Goal: Communication & Community: Answer question/provide support

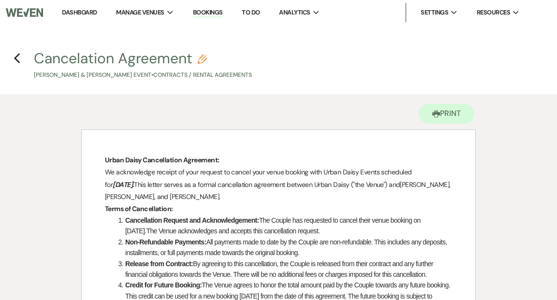
click at [81, 12] on link "Dashboard" at bounding box center [79, 12] width 35 height 8
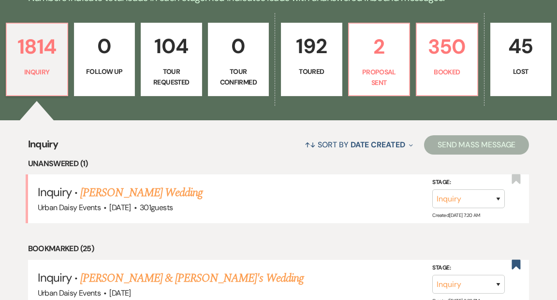
scroll to position [269, 0]
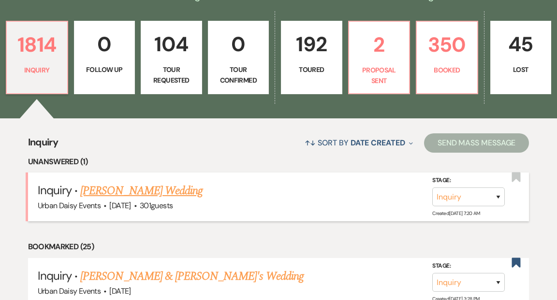
click at [146, 182] on link "[PERSON_NAME] Wedding" at bounding box center [141, 190] width 122 height 17
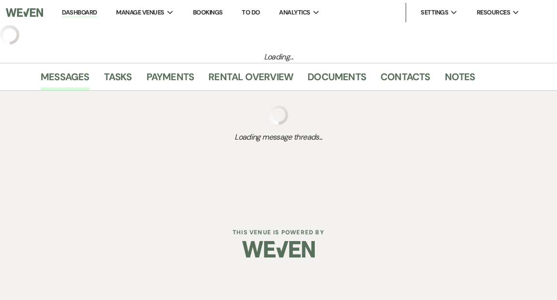
select select "2"
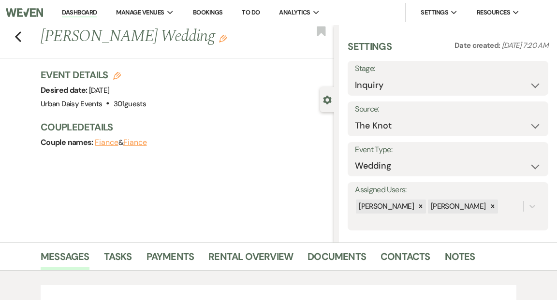
click at [90, 10] on link "Dashboard" at bounding box center [79, 12] width 35 height 9
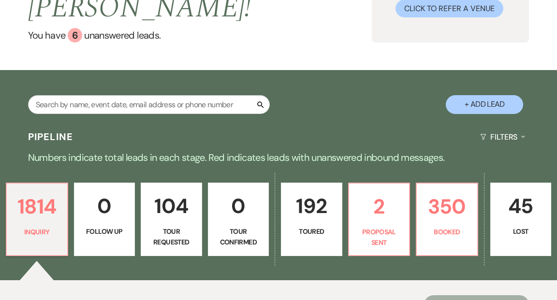
scroll to position [211, 0]
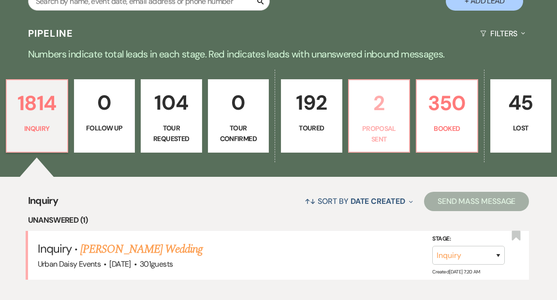
click at [380, 123] on p "Proposal Sent" at bounding box center [379, 134] width 49 height 22
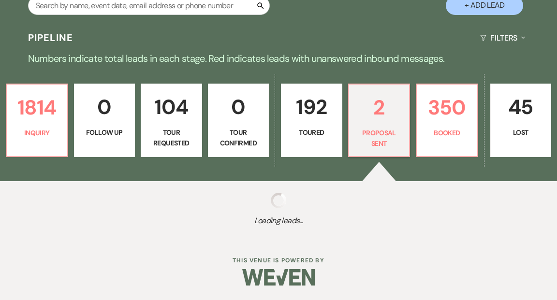
select select "6"
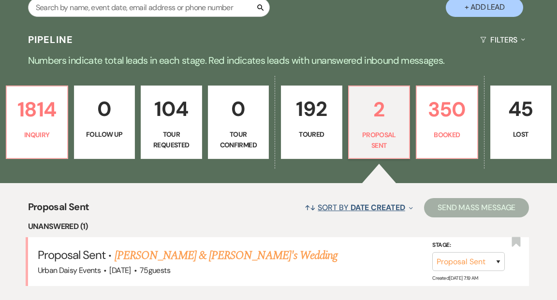
scroll to position [143, 0]
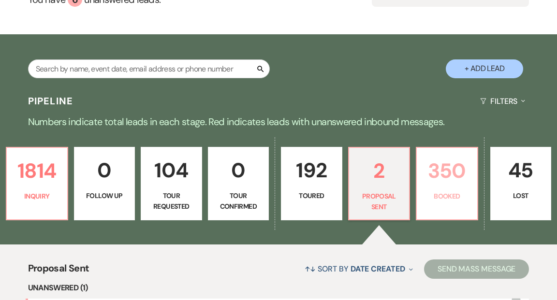
click at [440, 191] on p "Booked" at bounding box center [447, 196] width 49 height 11
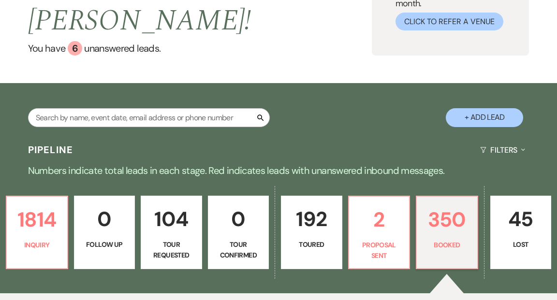
scroll to position [92, 0]
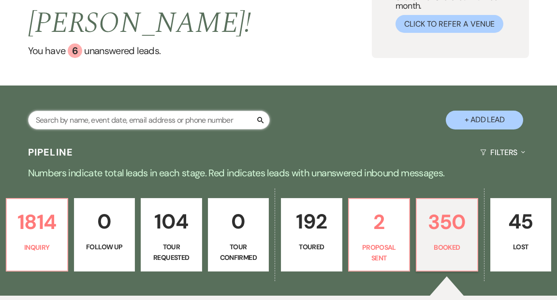
click at [101, 111] on input "text" at bounding box center [149, 120] width 242 height 19
type input "[PERSON_NAME]"
select select "8"
select select "6"
select select "5"
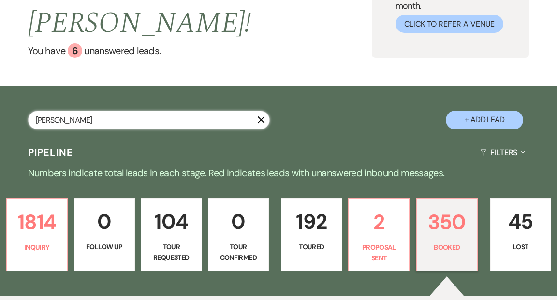
select select "2"
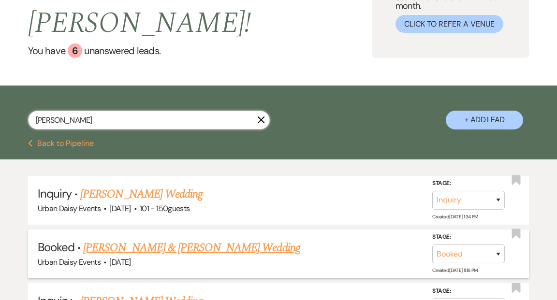
type input "[PERSON_NAME]"
click at [144, 239] on link "[PERSON_NAME] & [PERSON_NAME] Wedding" at bounding box center [191, 247] width 217 height 17
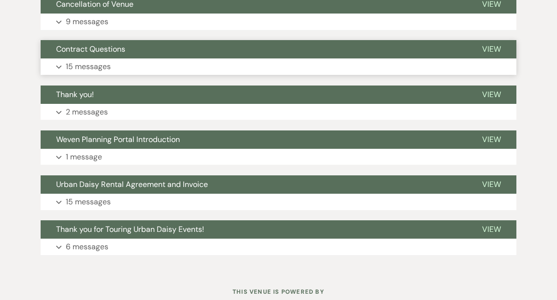
scroll to position [291, 0]
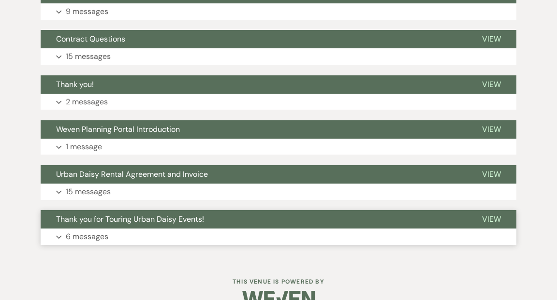
click at [487, 217] on span "View" at bounding box center [491, 219] width 19 height 10
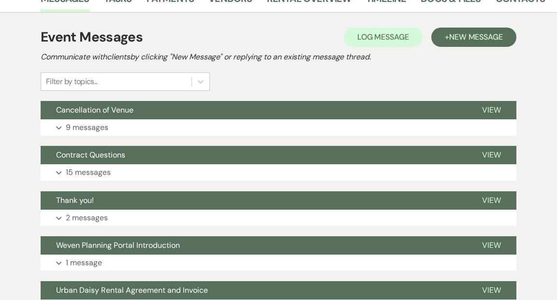
scroll to position [176, 0]
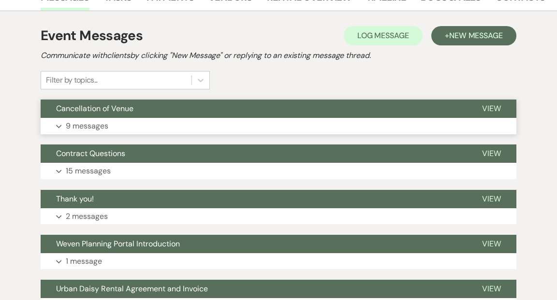
click at [500, 106] on span "View" at bounding box center [491, 108] width 19 height 10
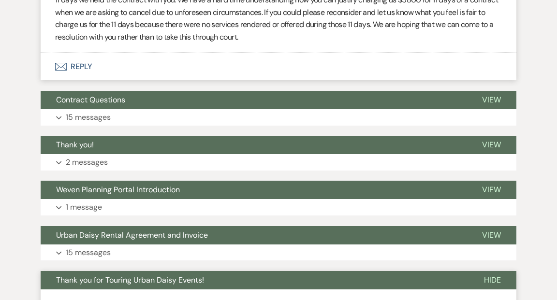
scroll to position [2240, 0]
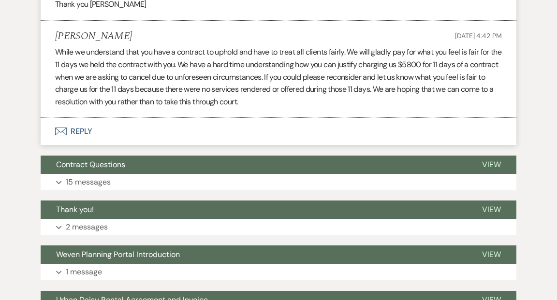
click at [83, 129] on button "Envelope Reply" at bounding box center [279, 131] width 476 height 27
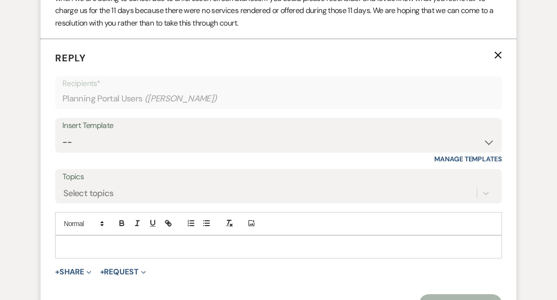
scroll to position [2324, 0]
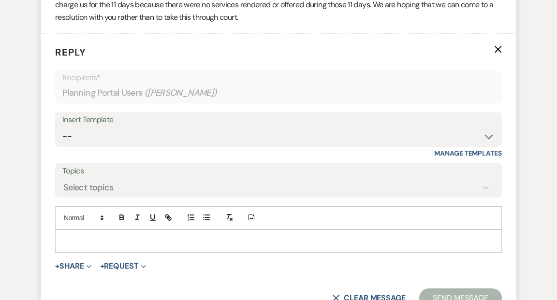
click at [83, 236] on p at bounding box center [278, 241] width 431 height 11
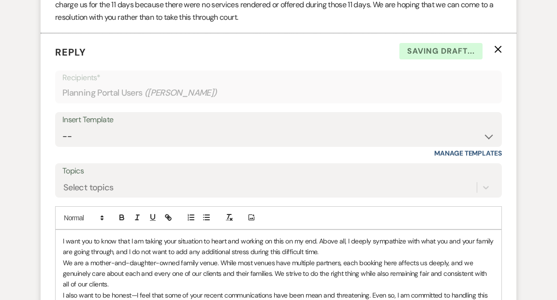
click at [62, 239] on div "I want you to know that I am taking your situation to heart and working on this…" at bounding box center [279, 301] width 446 height 142
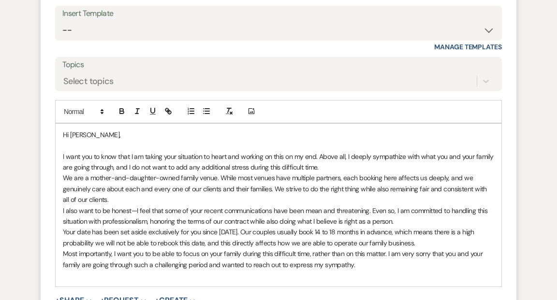
scroll to position [2436, 0]
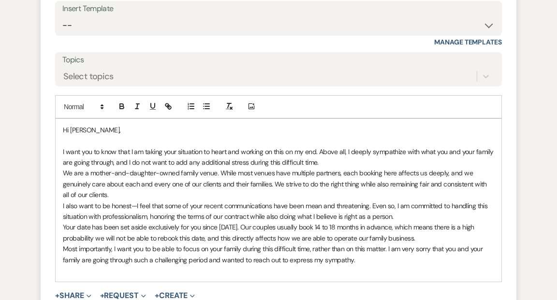
click at [63, 172] on p "We are a mother-and-daughter-owned family venue. While most venues have multipl…" at bounding box center [278, 184] width 431 height 32
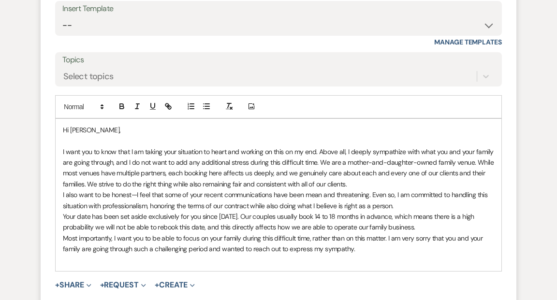
click at [384, 162] on p "I want you to know that I am taking your situation to heart and working on this…" at bounding box center [278, 168] width 431 height 44
click at [418, 161] on p "I want you to know that I am taking your situation to heart and working on this…" at bounding box center [278, 168] width 431 height 44
click at [414, 160] on p "I want you to know that I am taking your situation to heart and working on this…" at bounding box center [278, 168] width 431 height 44
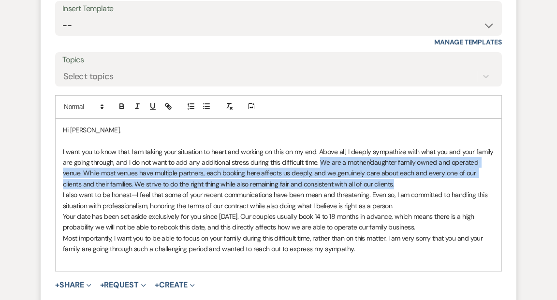
drag, startPoint x: 319, startPoint y: 160, endPoint x: 425, endPoint y: 180, distance: 108.3
click at [425, 180] on p "I want you to know that I am taking your situation to heart and working on this…" at bounding box center [278, 168] width 431 height 44
copy p "We are a mother/daughter family owned and operated venue. While most venues hav…"
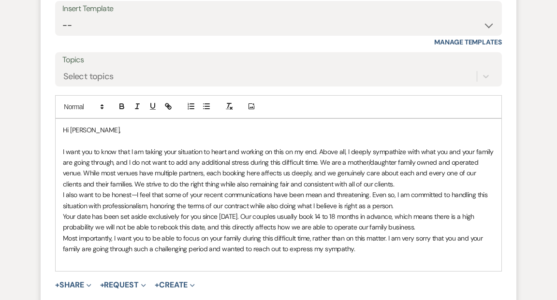
click at [211, 135] on p at bounding box center [278, 140] width 431 height 11
click at [88, 172] on p "I want you to know that I am taking your situation to heart and working on this…" at bounding box center [278, 168] width 431 height 44
click at [141, 183] on p "I want you to know that I am taking your situation to heart and working on this…" at bounding box center [278, 168] width 431 height 44
click at [136, 193] on p "I also want to be honest—I feel that some of your recent communications have be…" at bounding box center [278, 201] width 431 height 22
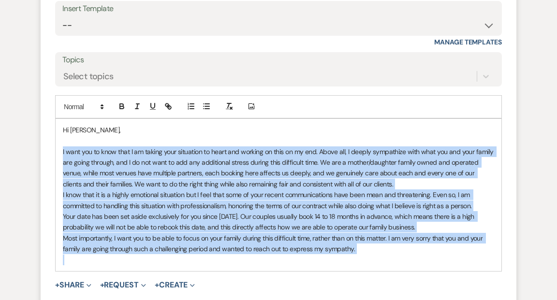
drag, startPoint x: 62, startPoint y: 150, endPoint x: 281, endPoint y: 264, distance: 246.9
click at [281, 264] on div "Hi [PERSON_NAME], I want you to know that I am taking your situation to heart a…" at bounding box center [279, 195] width 446 height 152
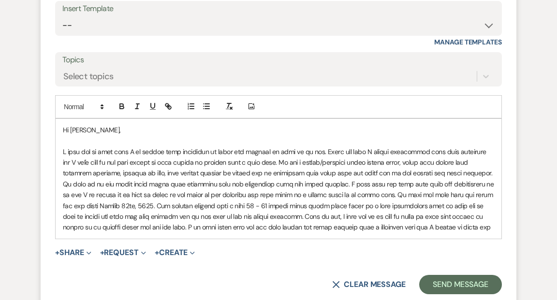
click at [358, 150] on p at bounding box center [278, 189] width 431 height 87
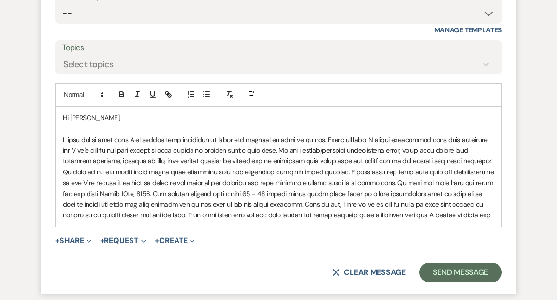
scroll to position [2448, 0]
click at [115, 160] on p at bounding box center [278, 177] width 431 height 87
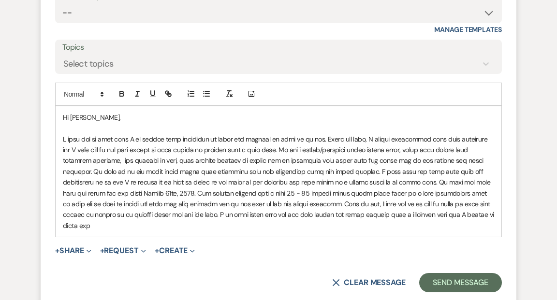
click at [82, 181] on p at bounding box center [278, 183] width 431 height 98
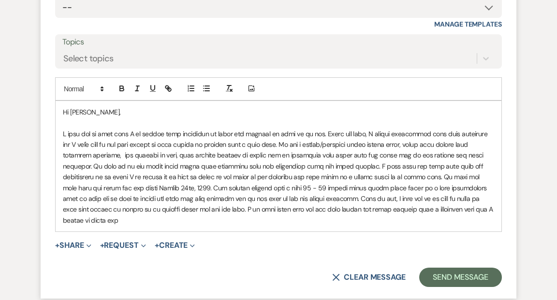
scroll to position [2454, 0]
click at [489, 208] on p at bounding box center [278, 177] width 431 height 98
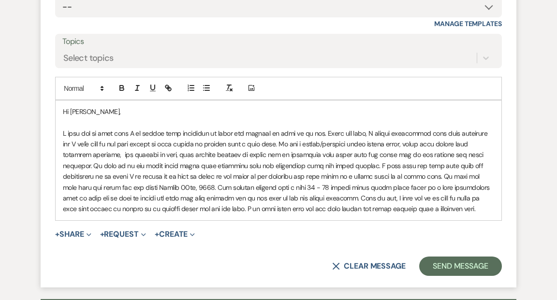
click at [316, 131] on p at bounding box center [278, 171] width 431 height 87
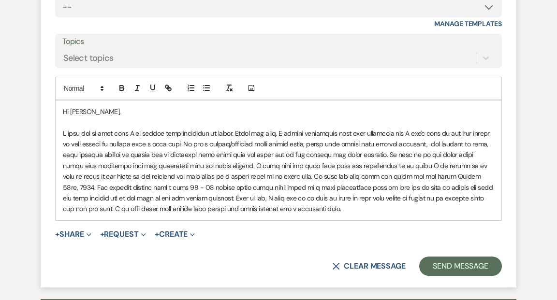
click at [328, 145] on p at bounding box center [278, 171] width 431 height 87
click at [371, 142] on p at bounding box center [278, 171] width 431 height 87
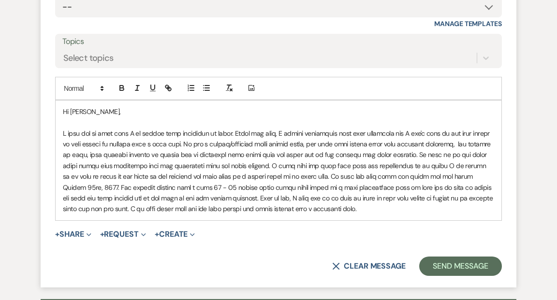
click at [457, 143] on p at bounding box center [278, 171] width 431 height 87
click at [217, 164] on p at bounding box center [278, 171] width 431 height 87
click at [417, 167] on p at bounding box center [278, 171] width 431 height 87
click at [144, 175] on p at bounding box center [278, 171] width 431 height 87
click at [273, 133] on p at bounding box center [278, 171] width 431 height 87
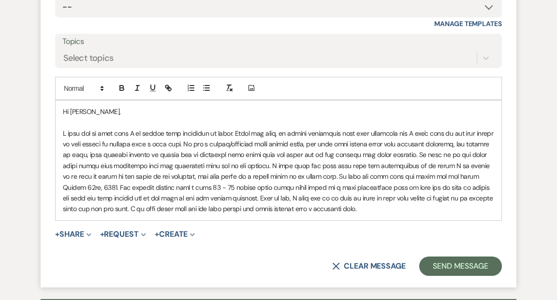
click at [406, 131] on p at bounding box center [278, 171] width 431 height 87
click at [61, 131] on div "Hi [PERSON_NAME]," at bounding box center [279, 161] width 446 height 120
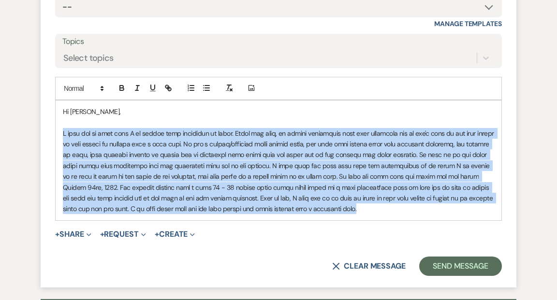
drag, startPoint x: 62, startPoint y: 131, endPoint x: 181, endPoint y: 218, distance: 146.8
click at [181, 218] on div "Hi [PERSON_NAME]," at bounding box center [279, 161] width 446 height 120
copy p "I want you to know that I am taking your situation to heart. Above all else, we…"
click at [340, 210] on p at bounding box center [278, 171] width 431 height 87
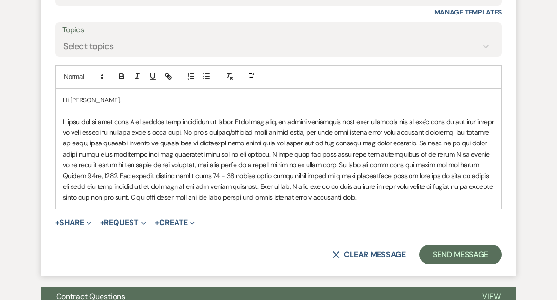
scroll to position [2467, 0]
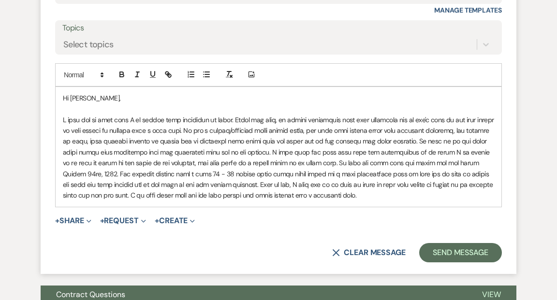
click at [299, 129] on p at bounding box center [278, 158] width 431 height 87
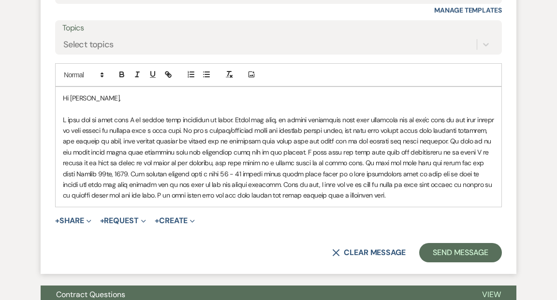
click at [366, 162] on p at bounding box center [278, 158] width 431 height 87
click at [387, 162] on p at bounding box center [278, 158] width 431 height 87
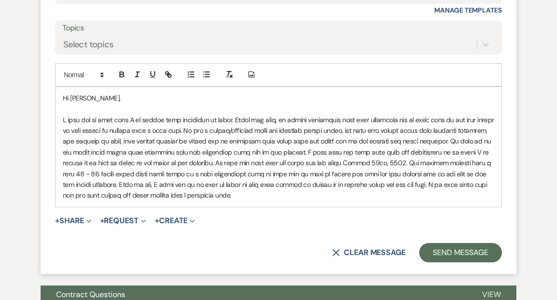
click at [152, 183] on p at bounding box center [278, 158] width 431 height 87
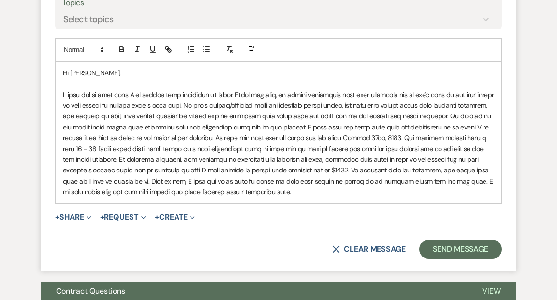
scroll to position [2493, 0]
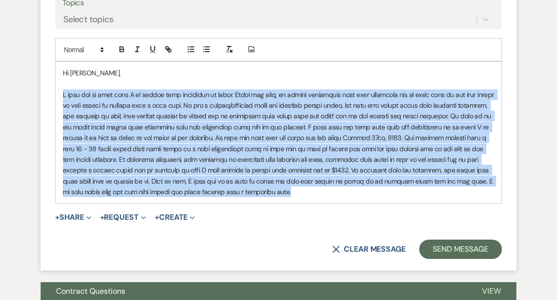
drag, startPoint x: 62, startPoint y: 92, endPoint x: 321, endPoint y: 193, distance: 278.6
click at [321, 193] on div "Hi [PERSON_NAME]," at bounding box center [279, 133] width 446 height 142
copy p "I want you to know that I am taking your situation to heart. Above all else, we…"
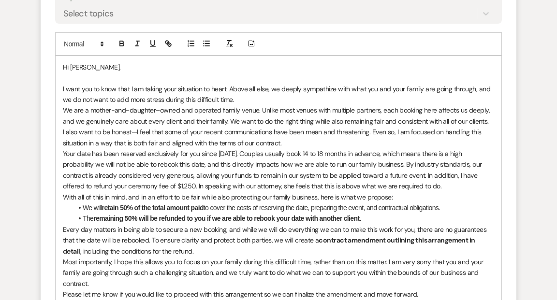
scroll to position [2499, 0]
click at [128, 109] on p "We are a mother-and-daughter–owned and operated family venue. Unlike most venue…" at bounding box center [278, 115] width 431 height 22
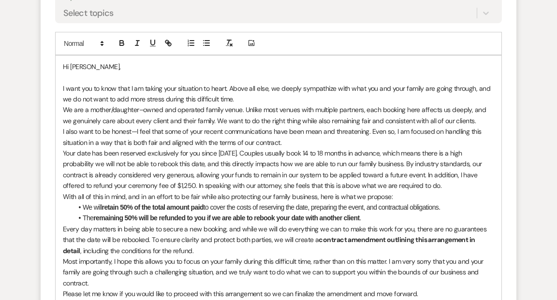
click at [143, 109] on p "We are a mother/daughter–owned and operated family venue. Unlike most venues wi…" at bounding box center [278, 115] width 431 height 22
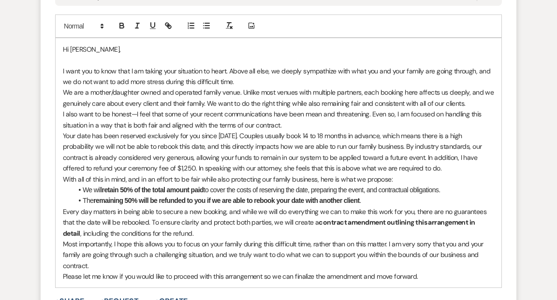
scroll to position [2517, 0]
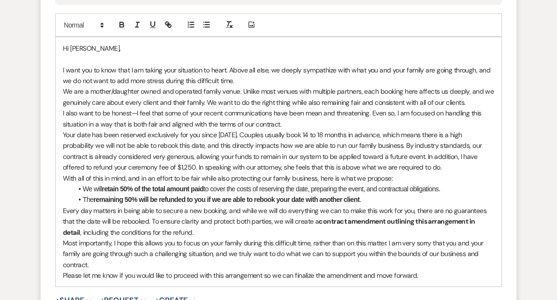
click at [136, 112] on p "I also want to be honest—I feel that some of your recent communications have be…" at bounding box center [278, 119] width 431 height 22
click at [63, 133] on p "Your date has been reserved exclusively for you since [DATE]. Couples usually b…" at bounding box center [278, 152] width 431 height 44
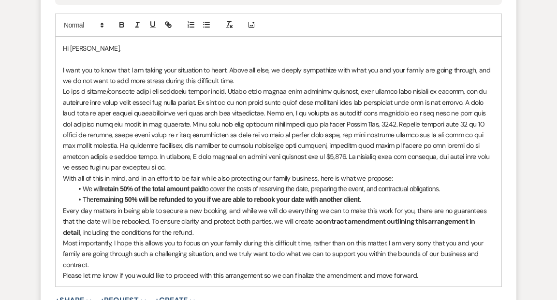
click at [63, 88] on p at bounding box center [278, 129] width 431 height 87
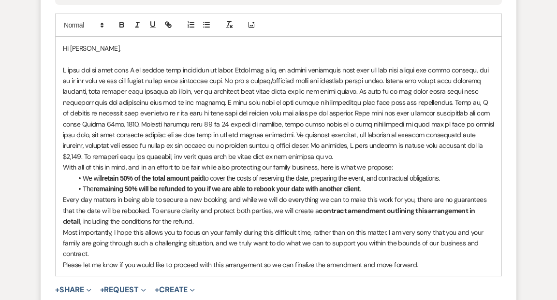
click at [128, 101] on p at bounding box center [278, 114] width 431 height 98
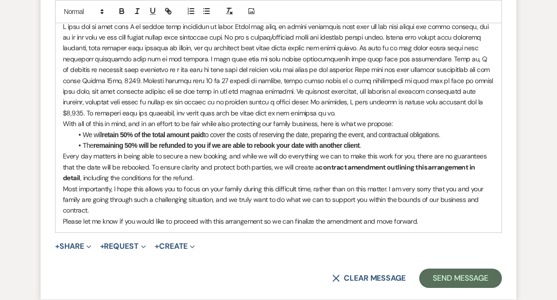
scroll to position [2562, 0]
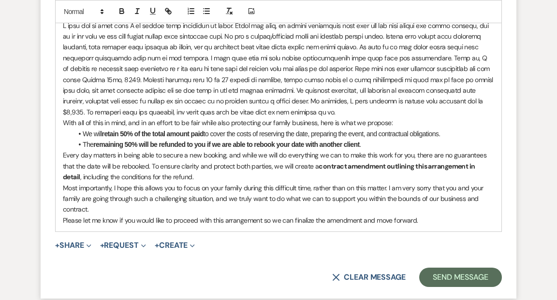
click at [217, 111] on p at bounding box center [278, 69] width 431 height 98
click at [200, 111] on p at bounding box center [278, 69] width 431 height 98
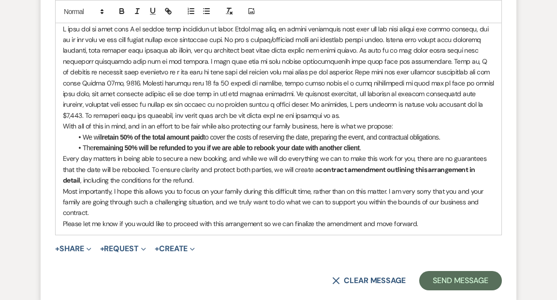
click at [199, 125] on p "With all of this in mind, and in an effort to be fair while also protecting our…" at bounding box center [278, 126] width 431 height 11
click at [204, 126] on p "With all of this in mind, and in an effort to reach a solution while also prote…" at bounding box center [278, 126] width 431 height 11
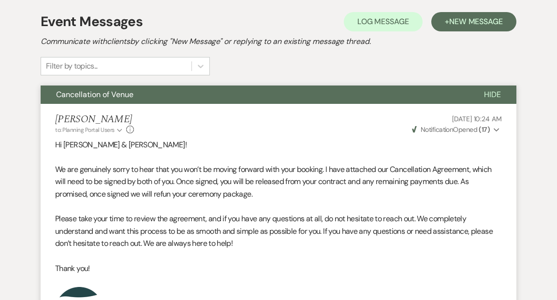
scroll to position [0, 0]
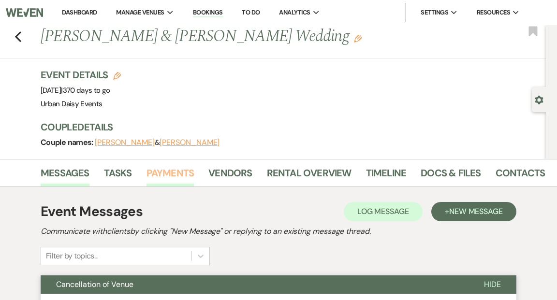
click at [171, 172] on link "Payments" at bounding box center [170, 175] width 48 height 21
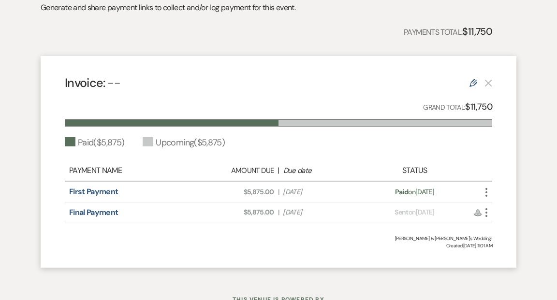
scroll to position [202, 0]
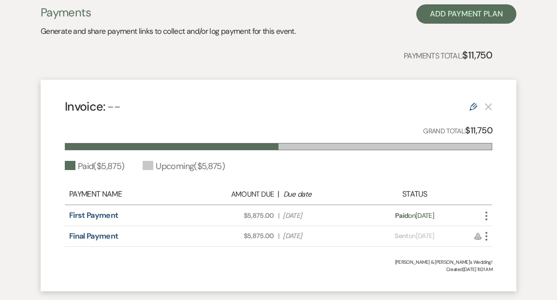
select select "8"
select select "6"
select select "5"
select select "2"
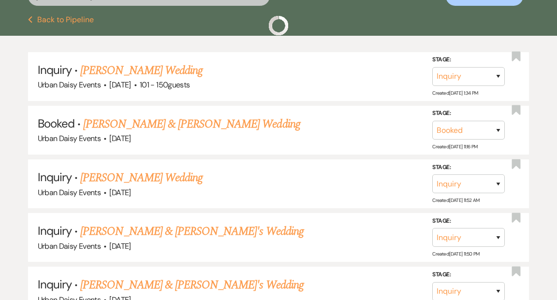
scroll to position [92, 0]
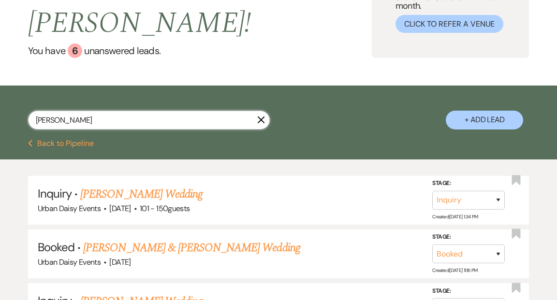
click at [98, 111] on input "[PERSON_NAME]" at bounding box center [149, 120] width 242 height 19
click at [133, 239] on link "[PERSON_NAME] & [PERSON_NAME] Wedding" at bounding box center [191, 247] width 217 height 17
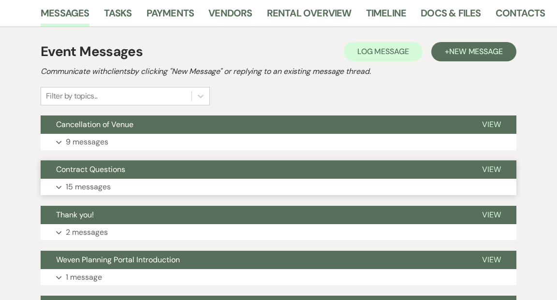
scroll to position [169, 0]
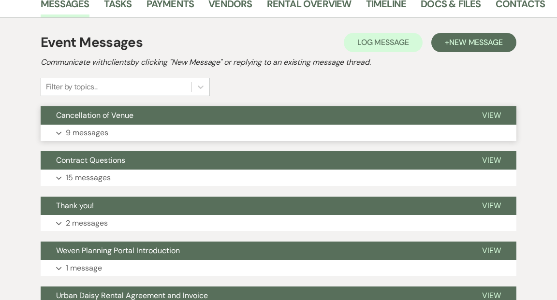
click at [489, 113] on span "View" at bounding box center [491, 115] width 19 height 10
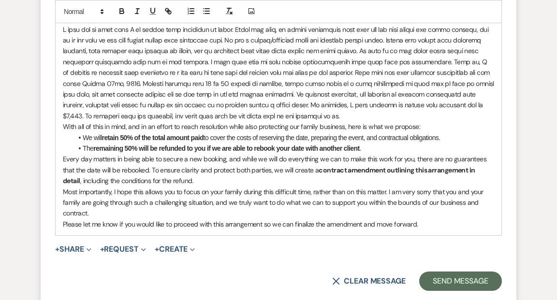
scroll to position [2557, 0]
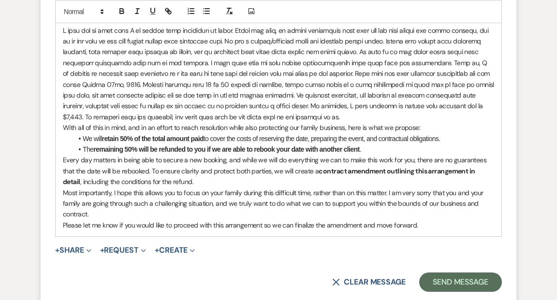
click at [205, 138] on li "We will retain 50% of the total amount paid to cover the costs of reserving the…" at bounding box center [284, 138] width 422 height 11
click at [141, 147] on strong "remaining 50% will be refunded to you if we are able to rebook your date with a…" at bounding box center [226, 150] width 266 height 8
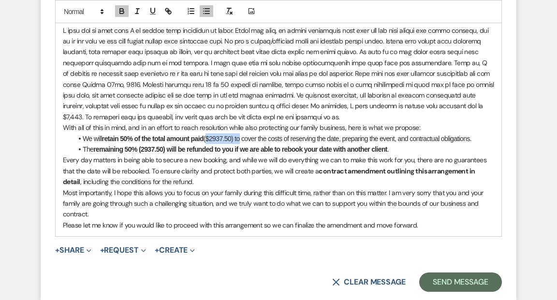
drag, startPoint x: 205, startPoint y: 138, endPoint x: 235, endPoint y: 141, distance: 30.2
click at [236, 141] on li "We will retain 50% of the total amount paid ($2937.50) to cover the costs of re…" at bounding box center [284, 138] width 422 height 11
click at [121, 7] on icon "button" at bounding box center [121, 11] width 9 height 9
click at [232, 242] on form "Reply X Saving draft... Recipients* Planning Portal Users ( [PERSON_NAME] ) Ins…" at bounding box center [279, 52] width 476 height 503
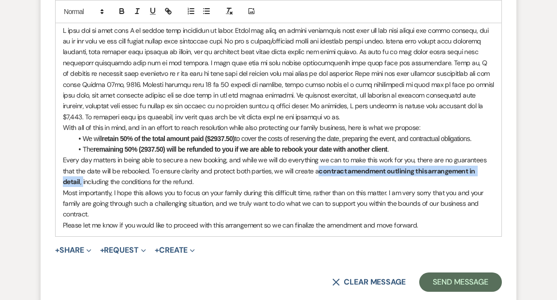
drag, startPoint x: 319, startPoint y: 170, endPoint x: 496, endPoint y: 169, distance: 176.9
click at [496, 169] on div "Hi [PERSON_NAME], With all of this in mind, and in an effort to reach resolutio…" at bounding box center [279, 117] width 446 height 239
click at [122, 8] on icon "button" at bounding box center [121, 11] width 9 height 9
click at [122, 13] on icon "button" at bounding box center [122, 12] width 4 height 2
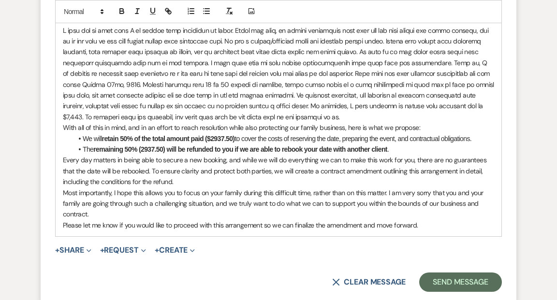
click at [185, 181] on p "Every day matters in being able to secure a new booking, and while we will do e…" at bounding box center [278, 171] width 431 height 32
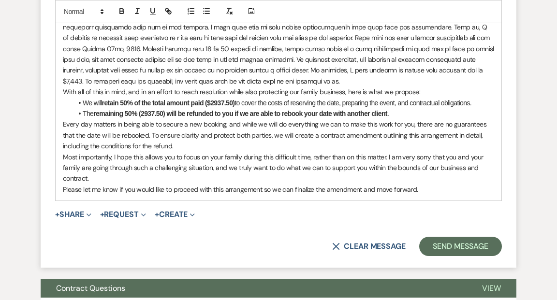
scroll to position [2593, 0]
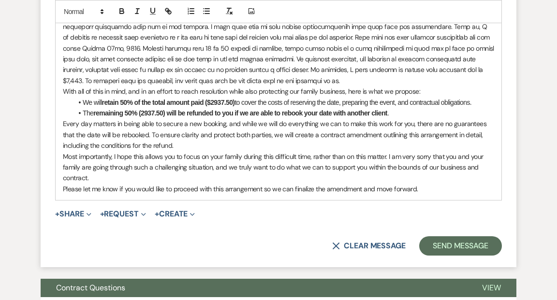
click at [375, 101] on li "We will retain 50% of the total amount paid ($2937.50) to cover the costs of re…" at bounding box center [284, 102] width 422 height 11
click at [405, 110] on li "The remaining 50% (2937.50) will be refunded to you if we are able to rebook yo…" at bounding box center [284, 113] width 422 height 11
click at [181, 145] on p "Every day matters in being able to secure a new booking, and while we will do e…" at bounding box center [278, 134] width 431 height 32
click at [144, 157] on p "Most importantly, I hope this allows you to focus on your family during this di…" at bounding box center [278, 167] width 431 height 32
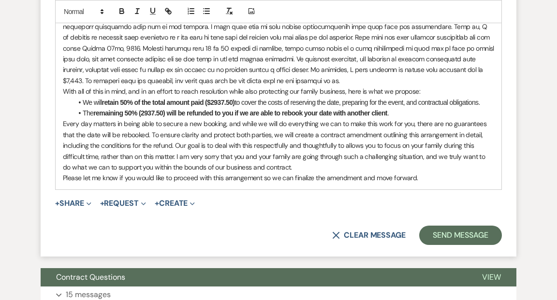
click at [363, 147] on p "Every day matters in being able to secure a new booking, and while we will do e…" at bounding box center [278, 145] width 431 height 54
click at [320, 165] on p "Every day matters in being able to secure a new booking, and while we will do e…" at bounding box center [278, 145] width 431 height 54
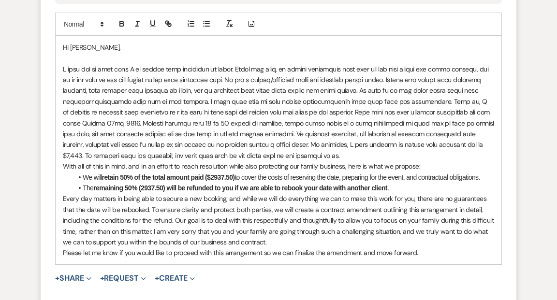
scroll to position [2522, 0]
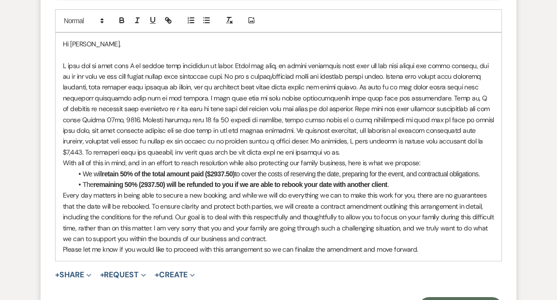
click at [433, 65] on p at bounding box center [278, 109] width 431 height 98
click at [194, 76] on p at bounding box center [278, 109] width 431 height 98
click at [471, 87] on p at bounding box center [278, 109] width 431 height 98
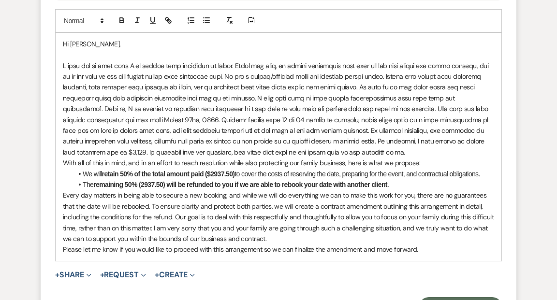
click at [209, 98] on p at bounding box center [278, 109] width 431 height 98
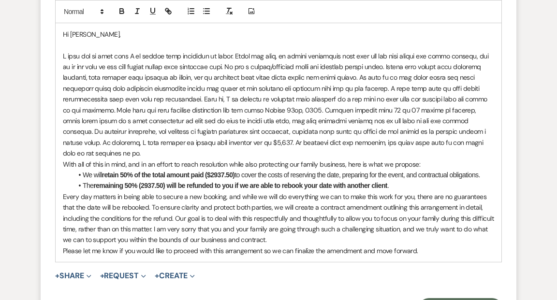
scroll to position [2533, 0]
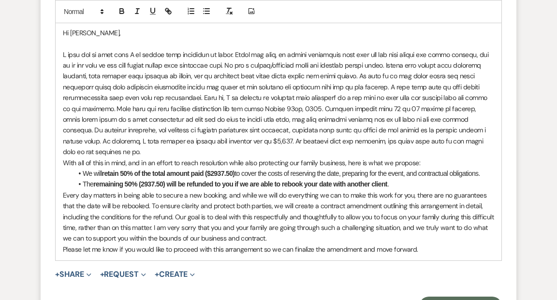
click at [416, 97] on p at bounding box center [278, 103] width 431 height 108
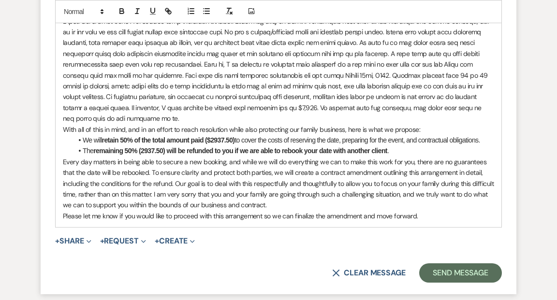
scroll to position [2568, 0]
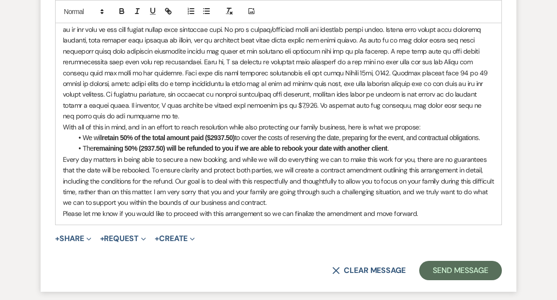
click at [84, 73] on p at bounding box center [278, 68] width 431 height 108
click at [124, 148] on strong "remaining 50% (2937.50) will be refunded to you if we are able to rebook your d…" at bounding box center [240, 149] width 294 height 8
click at [391, 148] on li "The remaining 50% (2937.50) will be refunded to you if we are able to rebook yo…" at bounding box center [284, 148] width 422 height 11
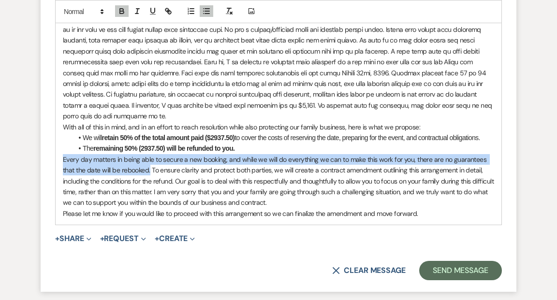
drag, startPoint x: 150, startPoint y: 169, endPoint x: 64, endPoint y: 159, distance: 86.6
click at [63, 158] on p "Every day matters in being able to secure a new booking, and while we will do e…" at bounding box center [278, 181] width 431 height 54
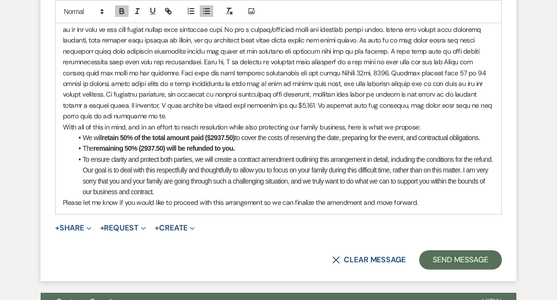
click at [484, 169] on li "﻿ To ensure clarity and protect both parties, we will create a contract amendme…" at bounding box center [284, 176] width 422 height 44
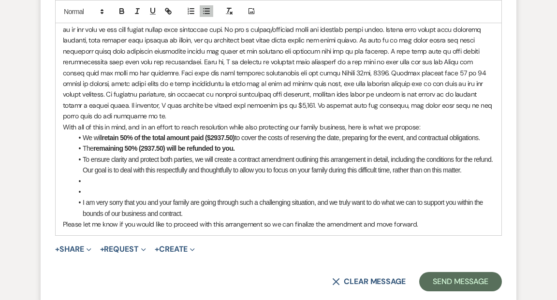
drag, startPoint x: 78, startPoint y: 135, endPoint x: 186, endPoint y: 213, distance: 133.0
click at [186, 213] on ul "We will retain 50% of the total amount paid ($2937.50) to cover the costs of re…" at bounding box center [284, 175] width 422 height 87
click at [205, 11] on line "button" at bounding box center [207, 11] width 4 height 0
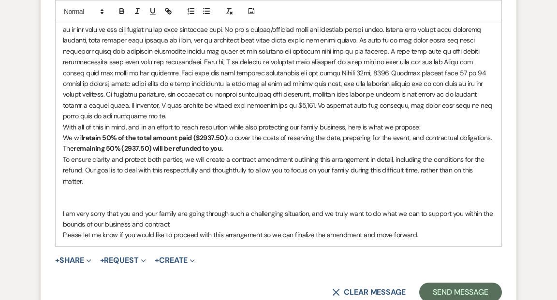
click at [204, 191] on p at bounding box center [278, 192] width 431 height 11
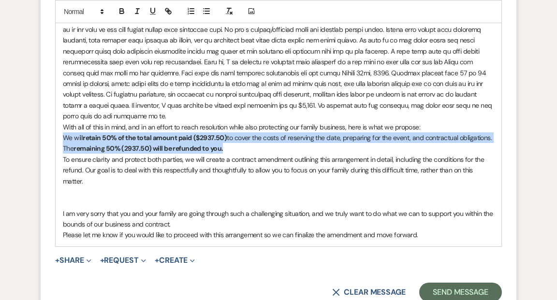
drag, startPoint x: 64, startPoint y: 135, endPoint x: 225, endPoint y: 152, distance: 162.4
click at [225, 152] on div "Hi [PERSON_NAME], With all of this in mind, and in an effort to reach resolutio…" at bounding box center [279, 116] width 446 height 261
click at [206, 11] on line "button" at bounding box center [207, 11] width 4 height 0
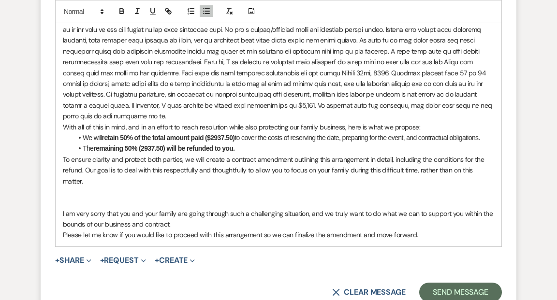
click at [245, 192] on p at bounding box center [278, 192] width 431 height 11
click at [63, 212] on p "I am very sorry that you and your family are going through such a challenging s…" at bounding box center [278, 219] width 431 height 22
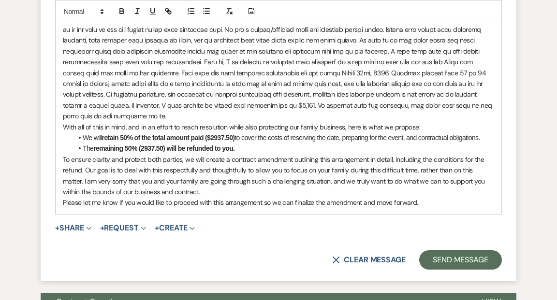
click at [63, 157] on p "To ensure clarity and protect both parties, we will create a contract amendment…" at bounding box center [278, 176] width 431 height 44
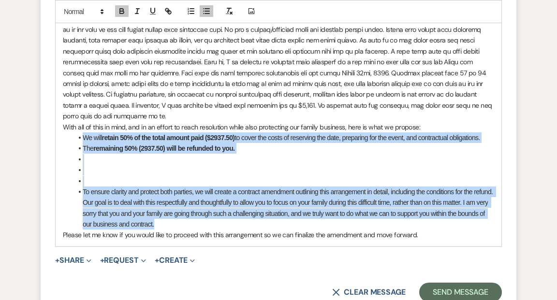
drag, startPoint x: 77, startPoint y: 134, endPoint x: 183, endPoint y: 223, distance: 137.9
click at [183, 223] on ul "We will retain 50% of the total amount paid ($2937.50) to cover the costs of re…" at bounding box center [284, 181] width 422 height 98
click at [205, 9] on icon "button" at bounding box center [206, 11] width 9 height 9
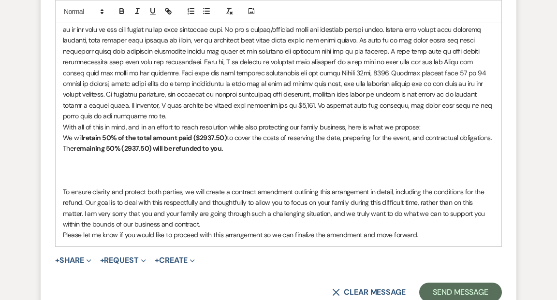
click at [124, 165] on p at bounding box center [278, 170] width 431 height 11
click at [65, 190] on p "To ensure clarity and protect both parties, we will create a contract amendment…" at bounding box center [278, 209] width 431 height 44
click at [76, 167] on p at bounding box center [278, 170] width 431 height 11
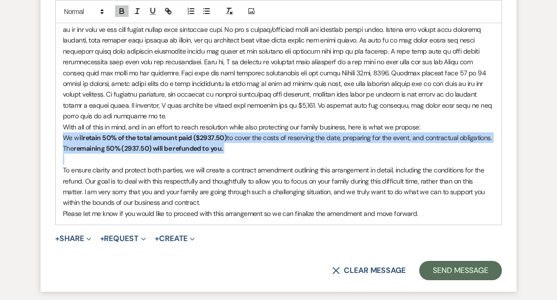
drag, startPoint x: 63, startPoint y: 135, endPoint x: 212, endPoint y: 162, distance: 151.8
click at [212, 162] on div "Hi [PERSON_NAME], With all of this in mind, and in an effort to reach resolutio…" at bounding box center [279, 105] width 446 height 239
click at [202, 14] on icon "button" at bounding box center [206, 11] width 9 height 9
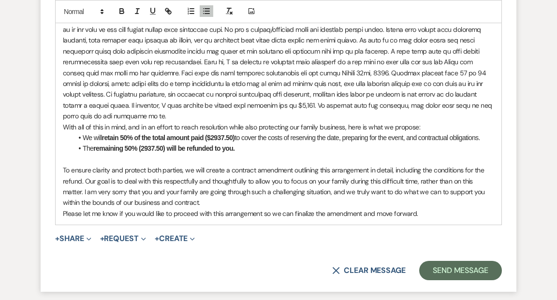
click at [432, 213] on p "Please let me know if you would like to proceed with this arrangement so we can…" at bounding box center [278, 213] width 431 height 11
click at [423, 137] on li "We will retain 50% of the total amount paid ($2937.50) to cover the costs of re…" at bounding box center [284, 137] width 422 height 11
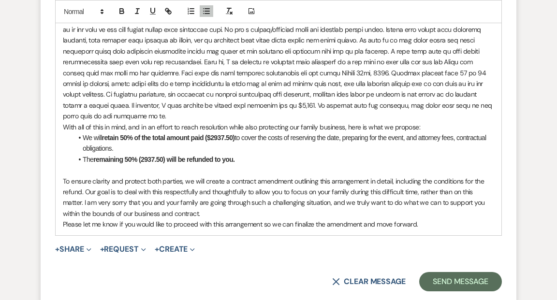
click at [423, 136] on li "We will retain 50% of the total amount paid ($2937.50) to cover the costs of re…" at bounding box center [284, 143] width 422 height 22
click at [373, 137] on li "We will retain 50% of the total amount paid ($2937.50) to cover the costs of re…" at bounding box center [284, 143] width 422 height 22
click at [409, 138] on li "We will retain 50% of the total amount paid ($2937.50) to cover the costs of re…" at bounding box center [284, 143] width 422 height 22
click at [374, 137] on li "We will retain 50% of the total amount paid ($2937.50) to cover the costs of re…" at bounding box center [284, 143] width 422 height 22
click at [162, 149] on li "We will retain 50% of the total amount paid ($2937.50) to cover the costs of re…" at bounding box center [284, 143] width 422 height 22
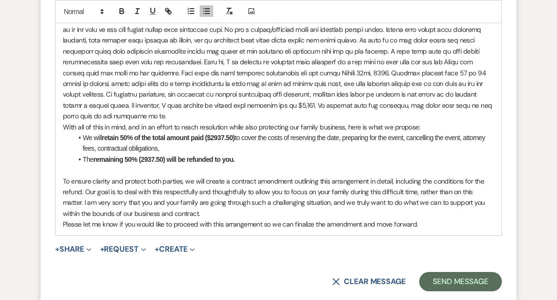
drag, startPoint x: 245, startPoint y: 136, endPoint x: 275, endPoint y: 150, distance: 33.1
click at [275, 150] on li "We will retain 50% of the total amount paid ($2937.50) to cover the costs of re…" at bounding box center [284, 143] width 422 height 22
copy li "cover the costs of reserving the date, preparing for the event, cancelling the …"
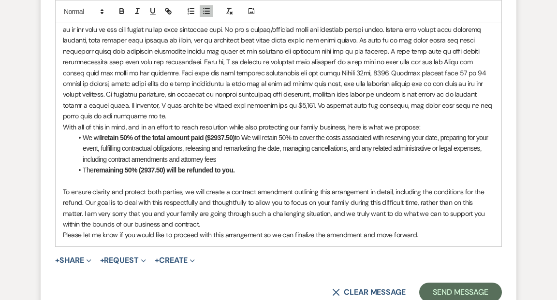
click at [243, 136] on li "We will retain 50% of the total amount paid ($2937.50) to We will retain 50% to…" at bounding box center [284, 148] width 422 height 32
click at [295, 136] on li "We will retain 50% of the total amount paid ($2937.50) to We will retain 50% to…" at bounding box center [284, 148] width 422 height 32
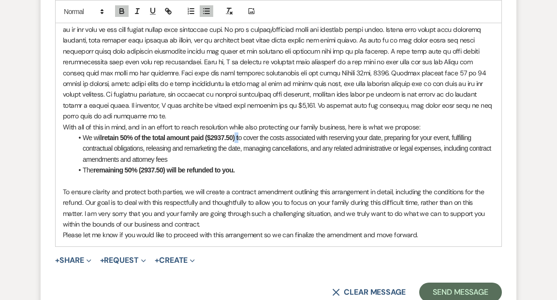
click at [236, 136] on li "We will retain 50% of the total amount paid ($2937.50) t o cover the costs asso…" at bounding box center [284, 148] width 422 height 32
click at [204, 6] on button "button" at bounding box center [207, 11] width 14 height 12
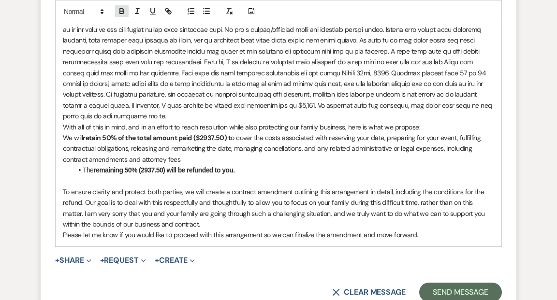
click at [122, 11] on icon "button" at bounding box center [122, 12] width 4 height 2
click at [252, 165] on li "The remaining 50% (2937.50) will be refunded to you." at bounding box center [284, 170] width 422 height 11
drag, startPoint x: 63, startPoint y: 135, endPoint x: 184, endPoint y: 157, distance: 122.9
click at [184, 157] on p "We will retain 50% of the total amount paid ($2937.50) to cover the costs assoc…" at bounding box center [278, 148] width 431 height 32
click at [205, 11] on line "button" at bounding box center [207, 11] width 4 height 0
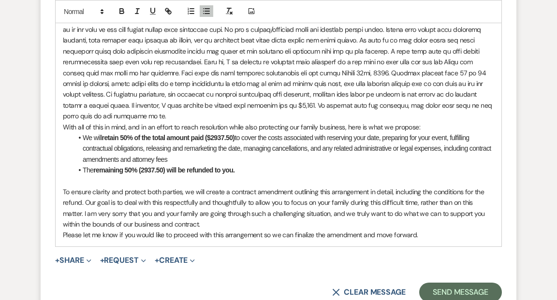
click at [269, 169] on li "The remaining 50% (2937.50) will be refunded to you." at bounding box center [284, 170] width 422 height 11
click at [191, 147] on li "We will retain 50% of the total amount paid ($2937.50) to cover the costs assoc…" at bounding box center [284, 148] width 422 height 32
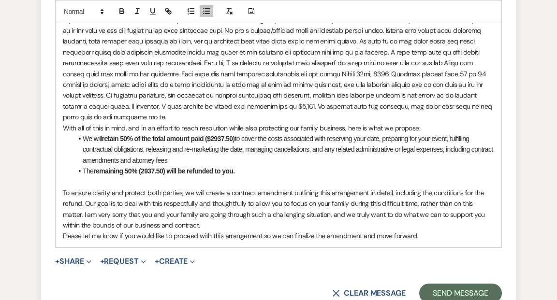
scroll to position [2567, 0]
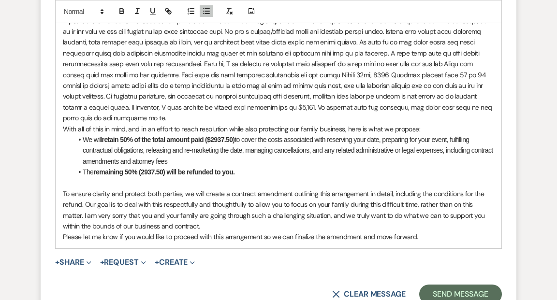
click at [63, 191] on p "To ensure clarity and protect both parties, we will create a contract amendment…" at bounding box center [278, 211] width 431 height 44
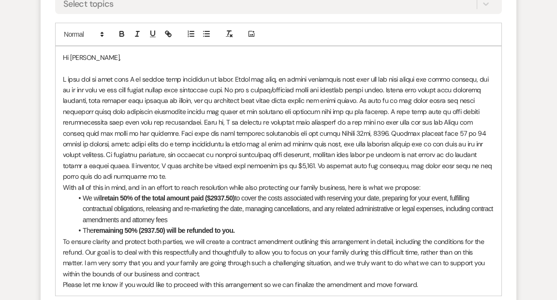
scroll to position [2508, 0]
click at [319, 188] on p "With all of this in mind, and in an effort to reach resolution while also prote…" at bounding box center [278, 188] width 431 height 11
click at [161, 125] on p at bounding box center [278, 128] width 431 height 108
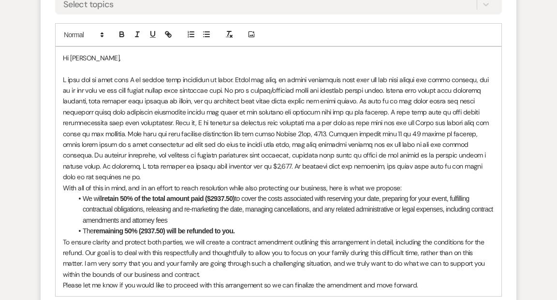
click at [203, 131] on p at bounding box center [278, 128] width 431 height 108
click at [142, 121] on p at bounding box center [278, 128] width 431 height 108
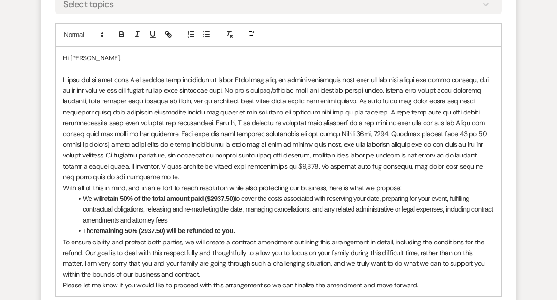
click at [218, 124] on p at bounding box center [278, 128] width 431 height 108
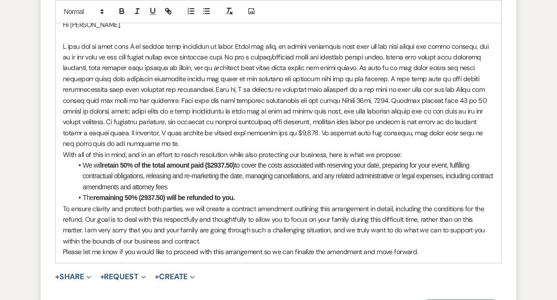
scroll to position [2538, 0]
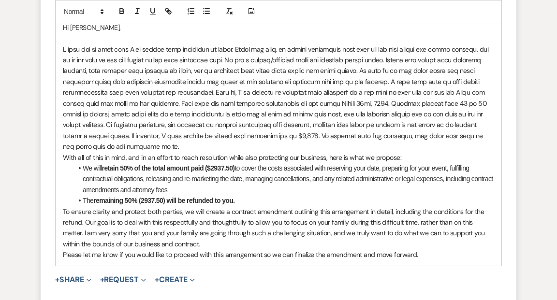
click at [63, 209] on p "To ensure clarity and protect both parties, we will create a contract amendment…" at bounding box center [278, 228] width 431 height 44
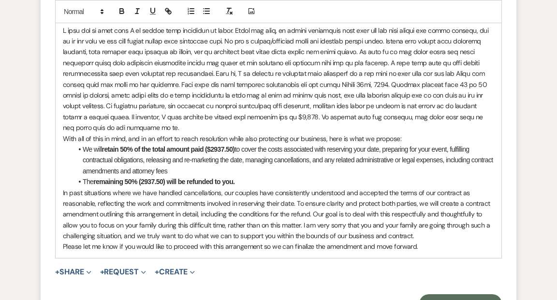
scroll to position [2558, 0]
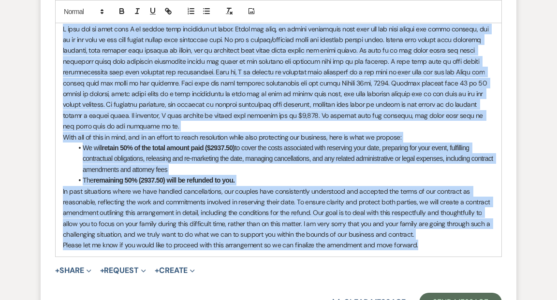
drag, startPoint x: 63, startPoint y: 28, endPoint x: 397, endPoint y: 253, distance: 403.3
click at [397, 253] on div "Hi [PERSON_NAME], With all of this in mind, and in an effort to reach resolutio…" at bounding box center [279, 126] width 446 height 261
copy div "I want you to know that I am taking your situation to heart. Above all else, we…"
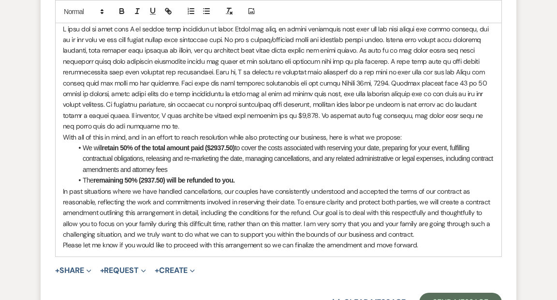
click at [129, 124] on p at bounding box center [278, 78] width 431 height 108
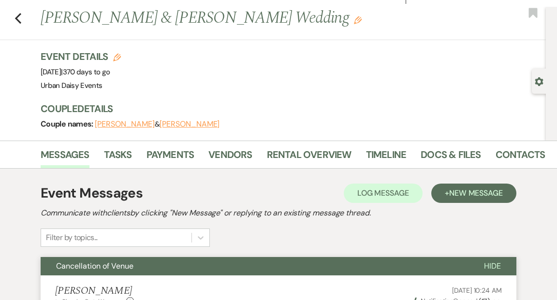
scroll to position [0, 0]
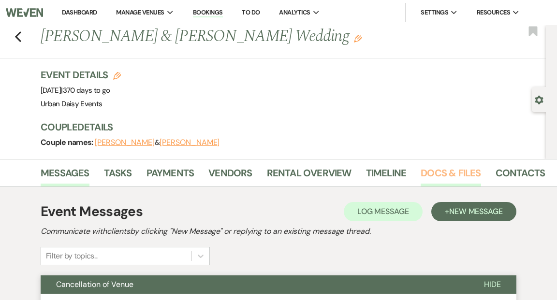
click at [439, 169] on link "Docs & Files" at bounding box center [451, 175] width 60 height 21
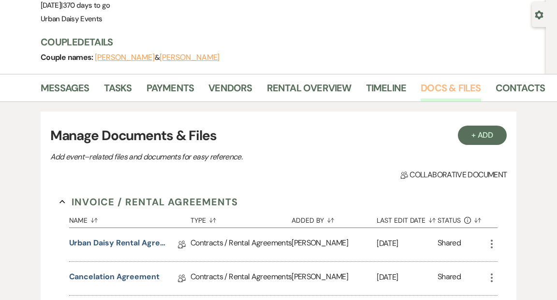
scroll to position [124, 0]
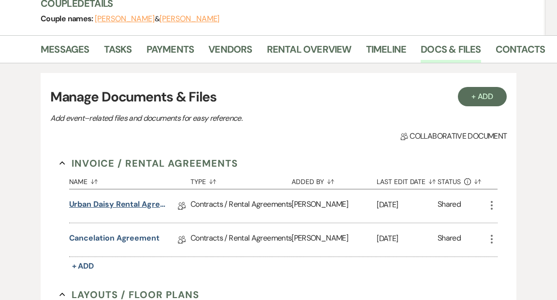
click at [135, 201] on link "Urban Daisy Rental Agreement 2025" at bounding box center [117, 206] width 97 height 15
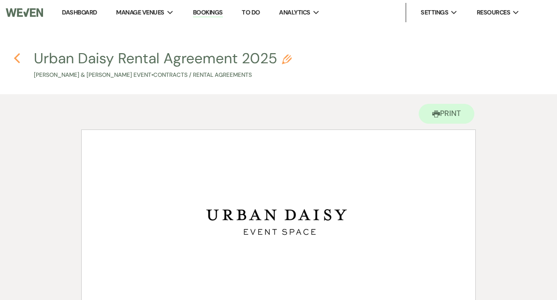
click at [17, 57] on icon "Previous" at bounding box center [17, 59] width 7 height 12
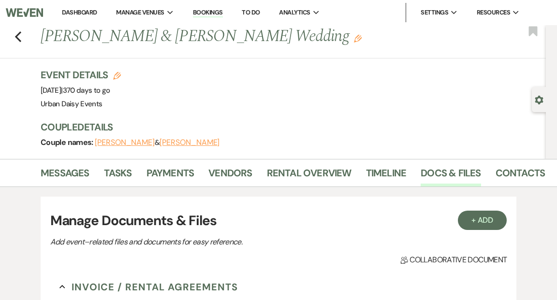
scroll to position [124, 0]
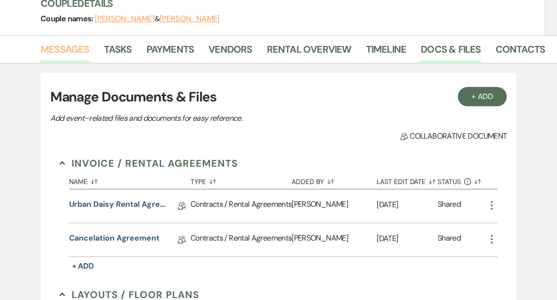
click at [74, 50] on link "Messages" at bounding box center [65, 52] width 49 height 21
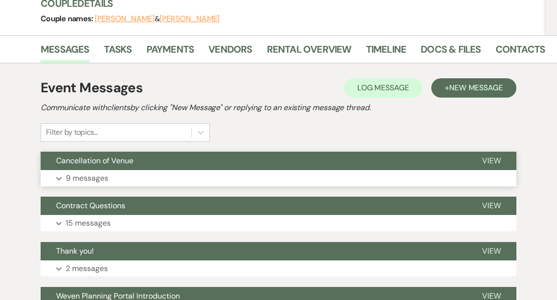
click at [490, 161] on span "View" at bounding box center [491, 161] width 19 height 10
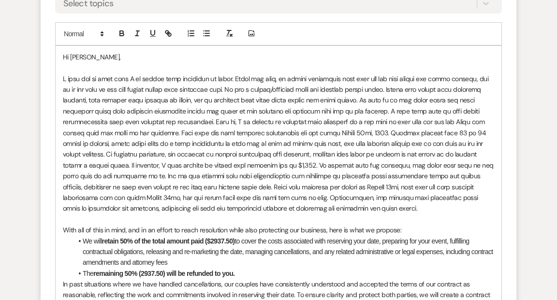
scroll to position [2509, 0]
click at [351, 186] on p at bounding box center [278, 143] width 431 height 141
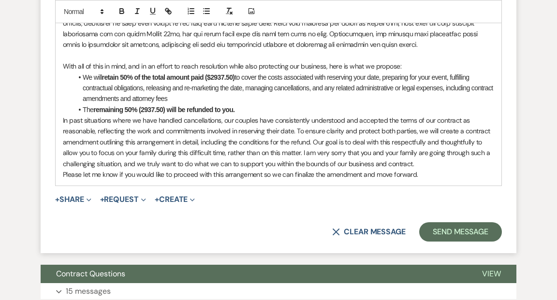
scroll to position [2675, 0]
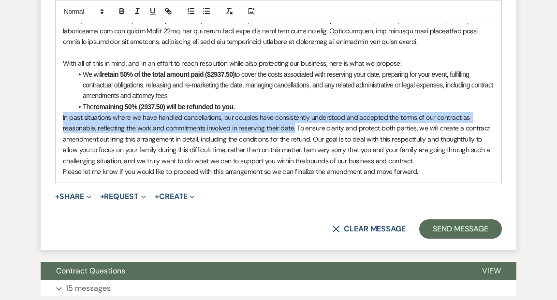
drag, startPoint x: 62, startPoint y: 116, endPoint x: 296, endPoint y: 128, distance: 234.3
click at [296, 128] on div "Hi [PERSON_NAME], With all of this in mind, and in an effort to reach resolutio…" at bounding box center [279, 31] width 446 height 304
copy p "In past situations where we have handled cancellations, our couples have consis…"
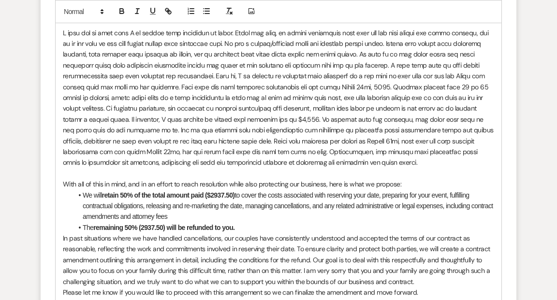
scroll to position [2553, 0]
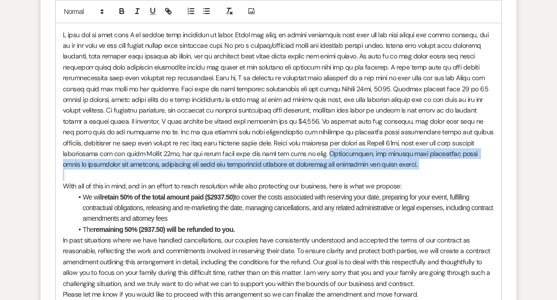
drag, startPoint x: 276, startPoint y: 152, endPoint x: 328, endPoint y: 171, distance: 55.5
click at [328, 171] on div "Hi [PERSON_NAME], With all of this in mind, and in an effort to reach resolutio…" at bounding box center [279, 154] width 446 height 304
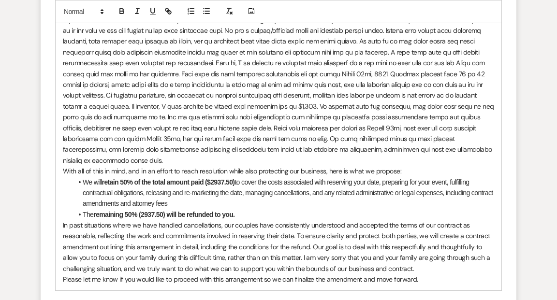
scroll to position [2568, 0]
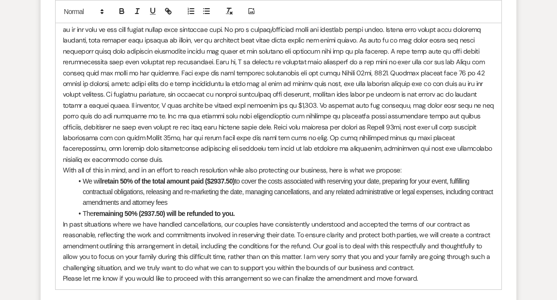
click at [360, 147] on p at bounding box center [278, 89] width 431 height 151
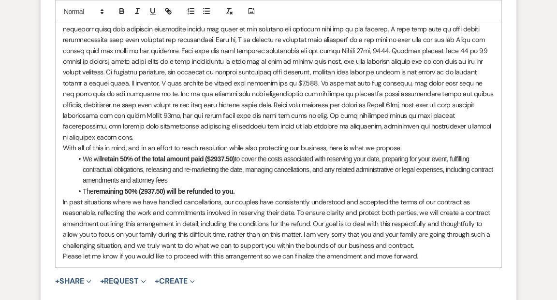
scroll to position [2593, 0]
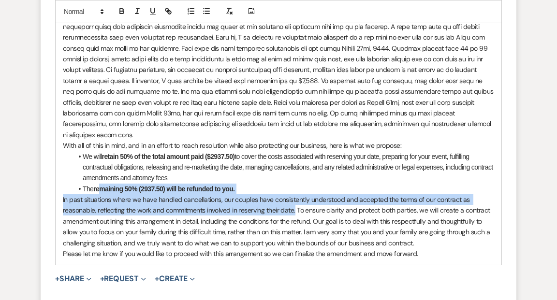
drag, startPoint x: 295, startPoint y: 199, endPoint x: 101, endPoint y: 182, distance: 195.1
click at [100, 194] on p "In past situations where we have handled cancellations, our couples have consis…" at bounding box center [278, 221] width 431 height 54
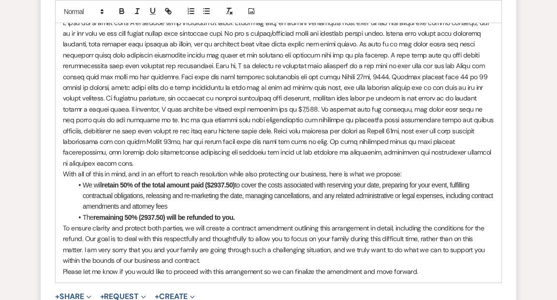
scroll to position [2569, 0]
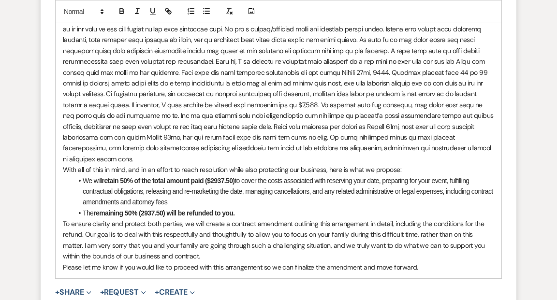
click at [169, 164] on p "With all of this in mind, and in an effort to reach resolution while also prote…" at bounding box center [278, 169] width 431 height 11
click at [184, 164] on p "With all of this in mind, and in an effort to reach resolution while also prote…" at bounding box center [278, 169] width 431 height 11
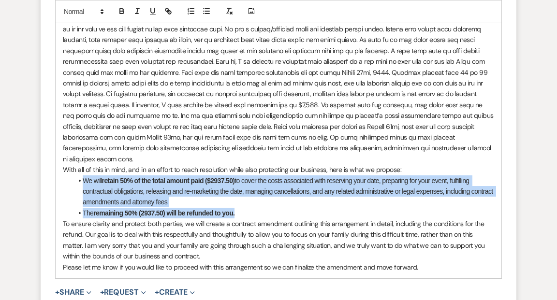
drag, startPoint x: 242, startPoint y: 201, endPoint x: 76, endPoint y: 169, distance: 169.4
click at [76, 175] on ul "We will retain 50% of the total amount paid ($2937.50) to cover the costs assoc…" at bounding box center [284, 197] width 422 height 44
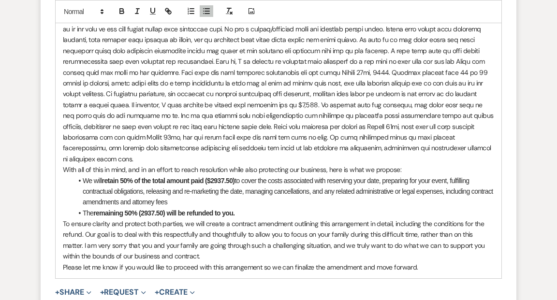
click at [138, 148] on p at bounding box center [278, 88] width 431 height 151
click at [142, 149] on p at bounding box center [278, 88] width 431 height 151
click at [90, 14] on span at bounding box center [82, 12] width 47 height 12
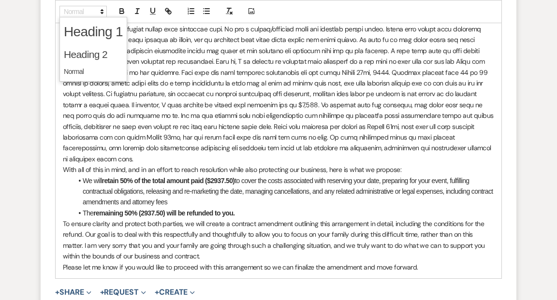
click at [255, 187] on li "We will retain 50% of the total amount paid ($2937.50) to cover the costs assoc…" at bounding box center [284, 191] width 422 height 32
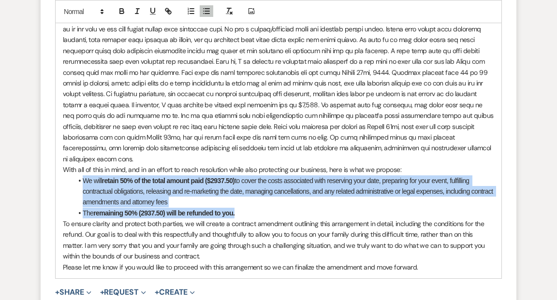
drag, startPoint x: 242, startPoint y: 201, endPoint x: 82, endPoint y: 172, distance: 162.6
click at [82, 175] on ul "We will retain 50% of the total amount paid ($2937.50) to cover the costs assoc…" at bounding box center [284, 197] width 422 height 44
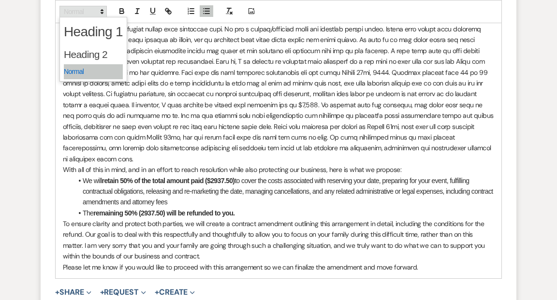
click at [102, 14] on icon at bounding box center [102, 11] width 9 height 9
click at [110, 71] on span at bounding box center [93, 72] width 59 height 15
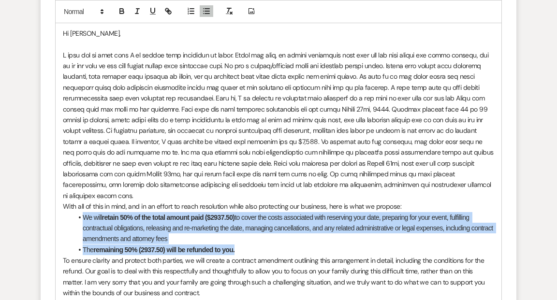
scroll to position [2519, 0]
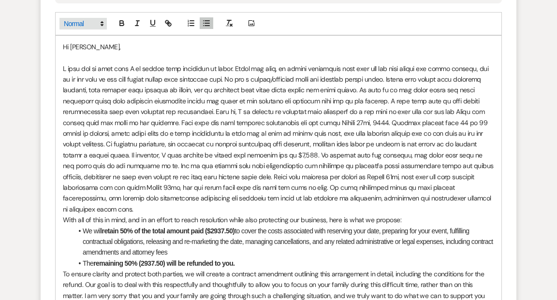
click at [83, 25] on span at bounding box center [82, 24] width 47 height 12
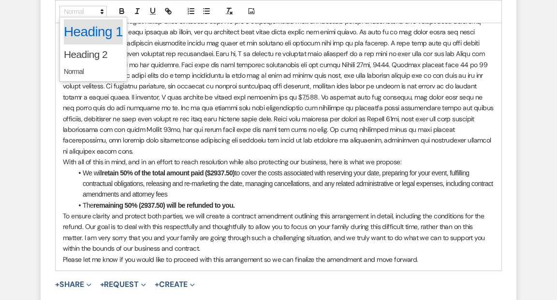
scroll to position [2575, 0]
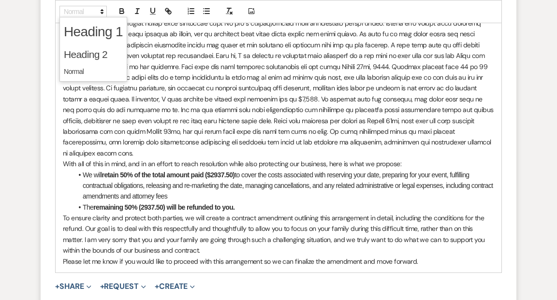
click at [243, 202] on li "The remaining 50% (2937.50) will be refunded to you." at bounding box center [284, 207] width 422 height 11
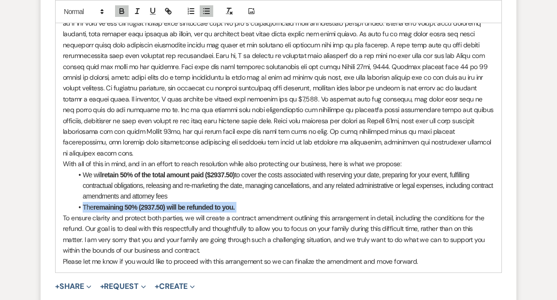
drag, startPoint x: 243, startPoint y: 193, endPoint x: 86, endPoint y: 199, distance: 157.7
click at [86, 202] on li "The remaining 50% (2937.50) will be refunded to you." at bounding box center [284, 207] width 422 height 11
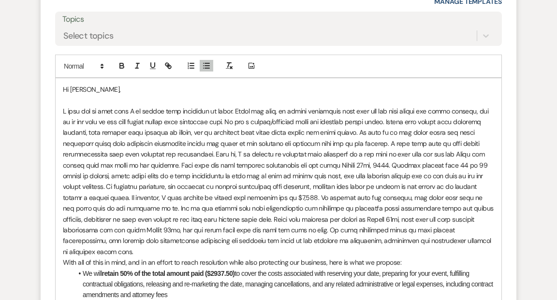
scroll to position [2480, 0]
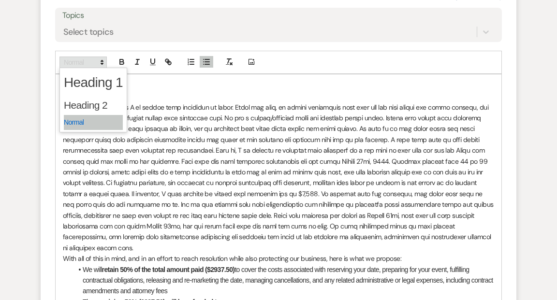
click at [89, 64] on span at bounding box center [82, 63] width 47 height 12
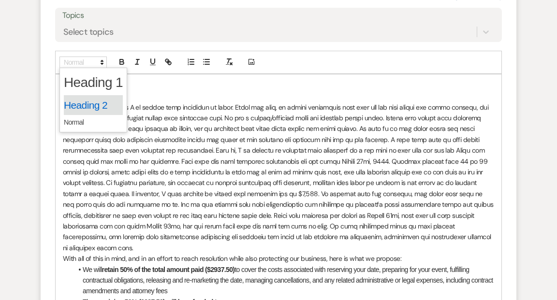
click at [99, 101] on span at bounding box center [93, 105] width 59 height 20
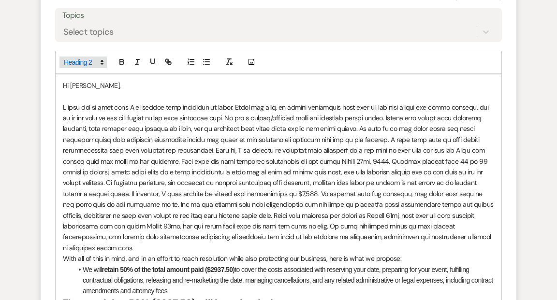
click at [89, 61] on span at bounding box center [82, 63] width 47 height 12
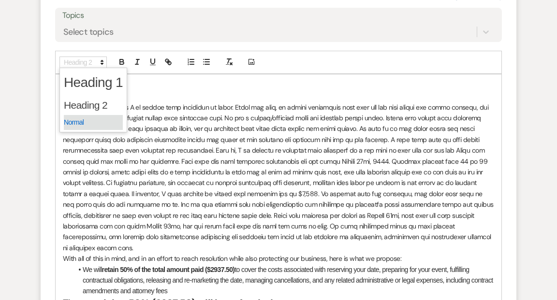
click at [91, 118] on span at bounding box center [93, 122] width 59 height 15
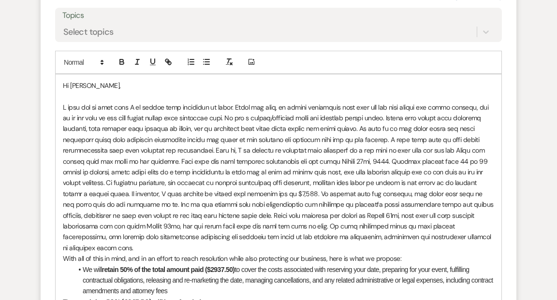
click at [61, 287] on div "Hi [PERSON_NAME], With all of this in mind, and in an effort to reach resolutio…" at bounding box center [279, 220] width 446 height 293
click at [204, 64] on line "button" at bounding box center [204, 64] width 0 height 0
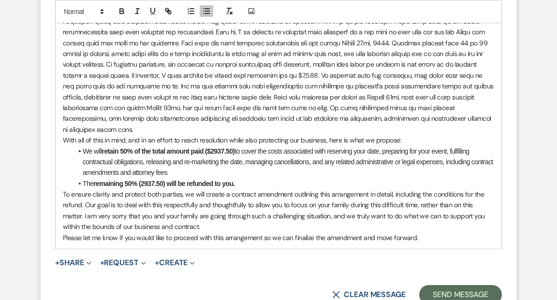
scroll to position [2598, 0]
click at [312, 152] on li "We will retain 50% of the total amount paid ($2937.50) to cover the costs assoc…" at bounding box center [284, 162] width 422 height 32
click at [277, 151] on li "We will retain 50% of the total amount paid ($2937.50) to cover the costs assoc…" at bounding box center [284, 162] width 422 height 32
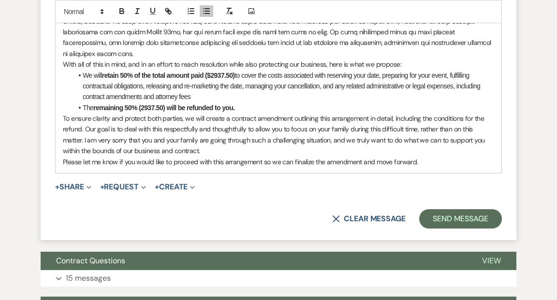
scroll to position [2677, 0]
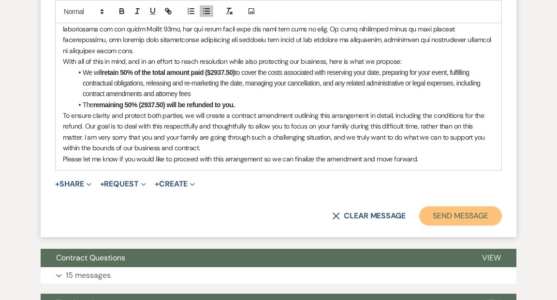
click at [438, 206] on button "Send Message" at bounding box center [460, 215] width 83 height 19
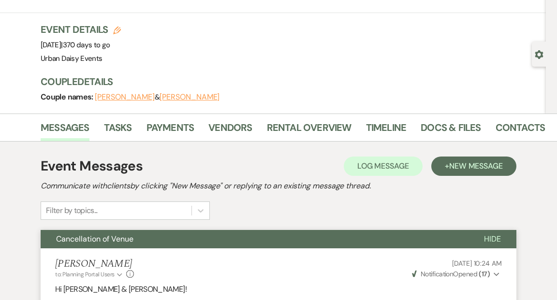
scroll to position [0, 0]
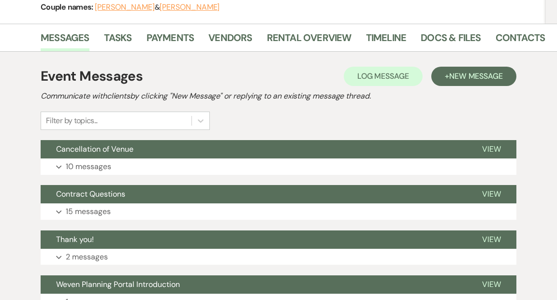
scroll to position [141, 0]
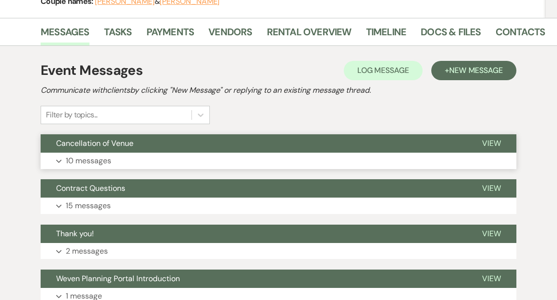
click at [489, 144] on span "View" at bounding box center [491, 143] width 19 height 10
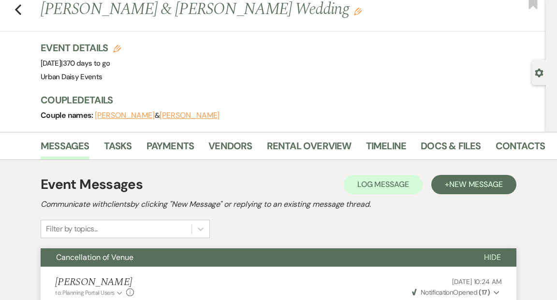
scroll to position [0, 0]
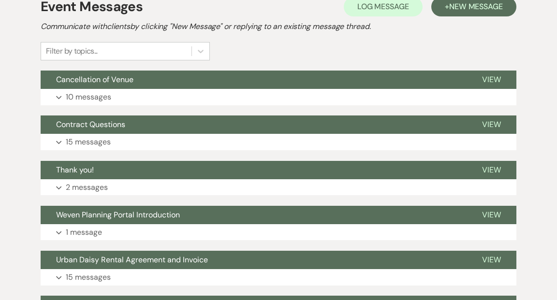
scroll to position [218, 0]
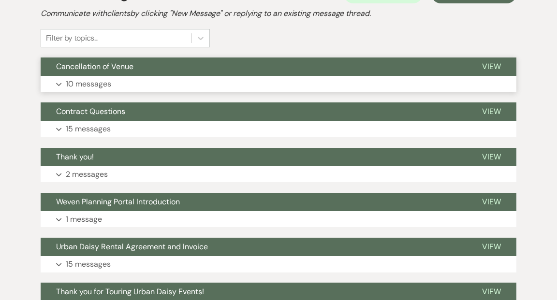
click at [495, 65] on span "View" at bounding box center [491, 66] width 19 height 10
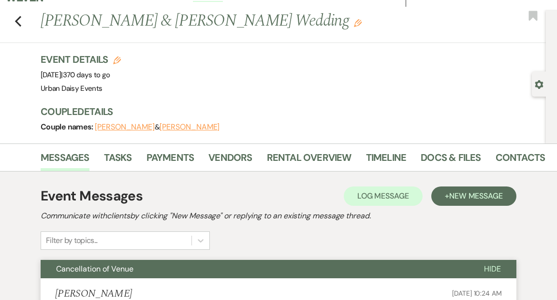
scroll to position [0, 0]
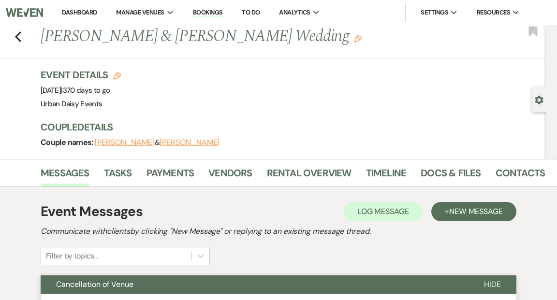
click at [72, 10] on link "Dashboard" at bounding box center [79, 12] width 35 height 8
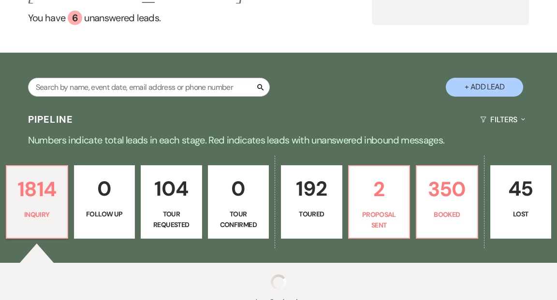
scroll to position [133, 0]
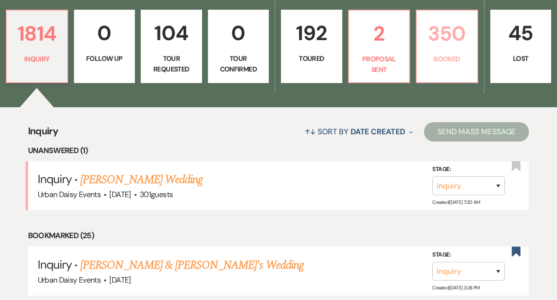
click at [430, 43] on link "350 Booked" at bounding box center [447, 46] width 62 height 73
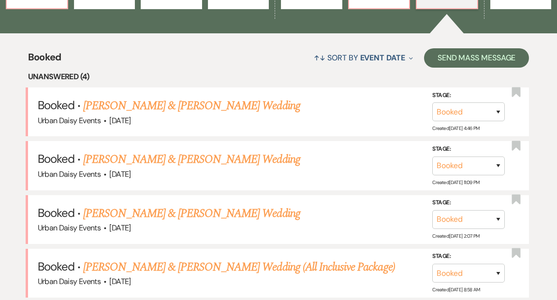
scroll to position [365, 0]
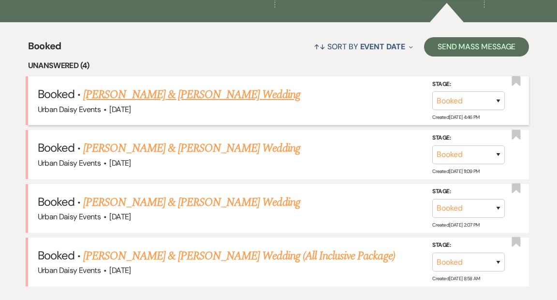
click at [214, 86] on link "[PERSON_NAME] & [PERSON_NAME] Wedding" at bounding box center [191, 94] width 217 height 17
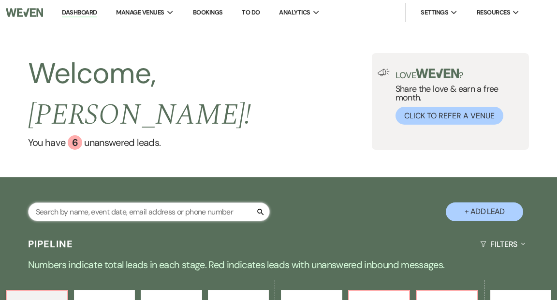
click at [98, 203] on input "text" at bounding box center [149, 212] width 242 height 19
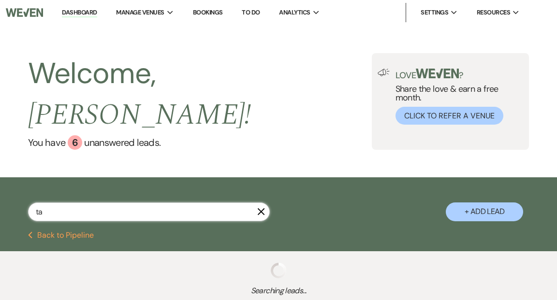
type input "tay"
select select "8"
select select "6"
select select "5"
select select "2"
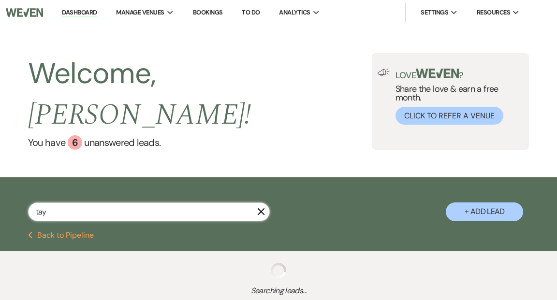
select select "2"
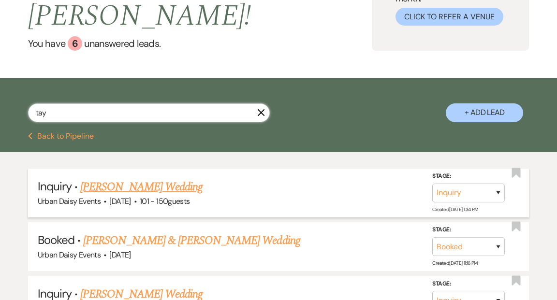
scroll to position [109, 0]
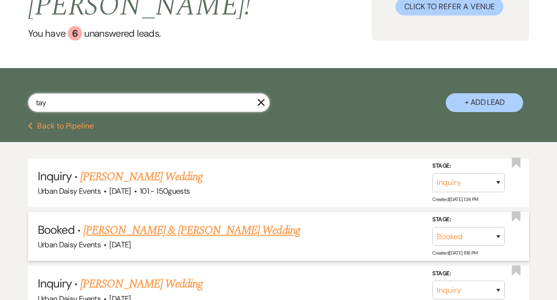
type input "tay"
click at [153, 222] on link "[PERSON_NAME] & [PERSON_NAME] Wedding" at bounding box center [191, 230] width 217 height 17
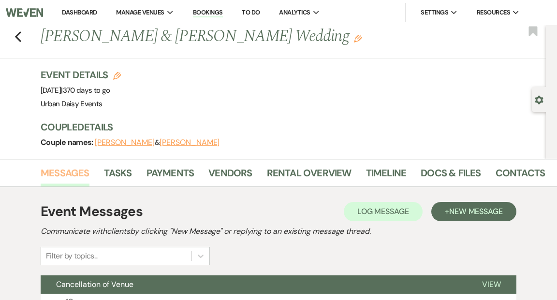
click at [74, 172] on link "Messages" at bounding box center [65, 175] width 49 height 21
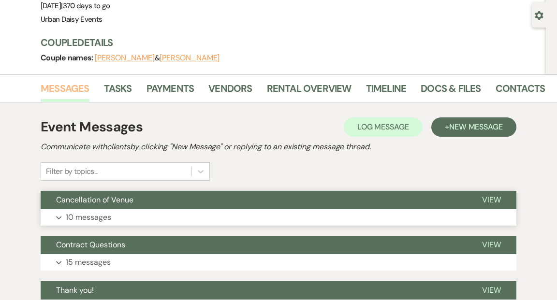
scroll to position [92, 0]
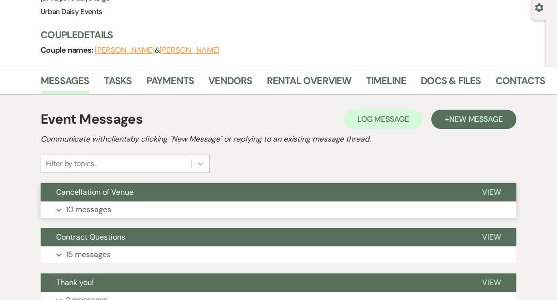
click at [494, 189] on span "View" at bounding box center [491, 192] width 19 height 10
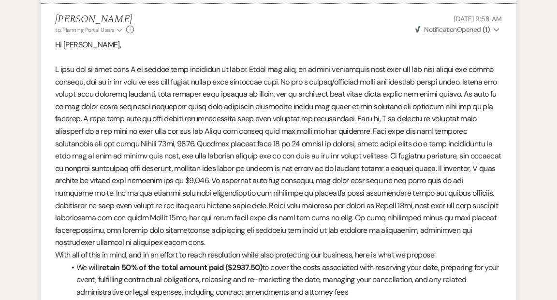
scroll to position [2351, 0]
